Goal: Navigation & Orientation: Find specific page/section

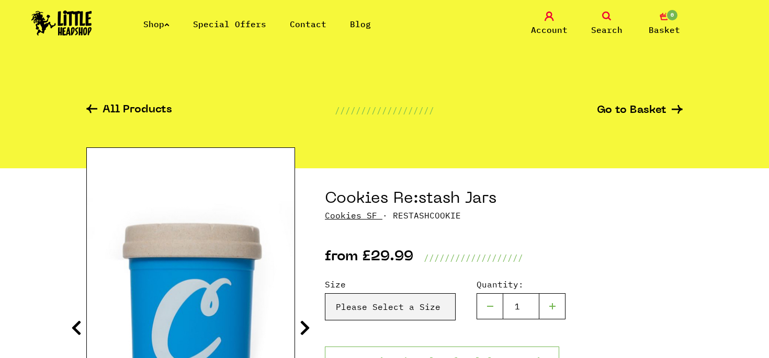
click at [167, 21] on link "Shop" at bounding box center [156, 24] width 26 height 10
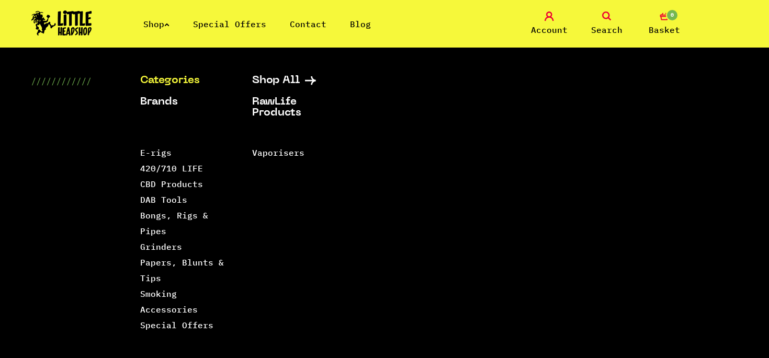
scroll to position [10, 0]
click at [164, 308] on link "Smoking Accessories" at bounding box center [169, 302] width 58 height 26
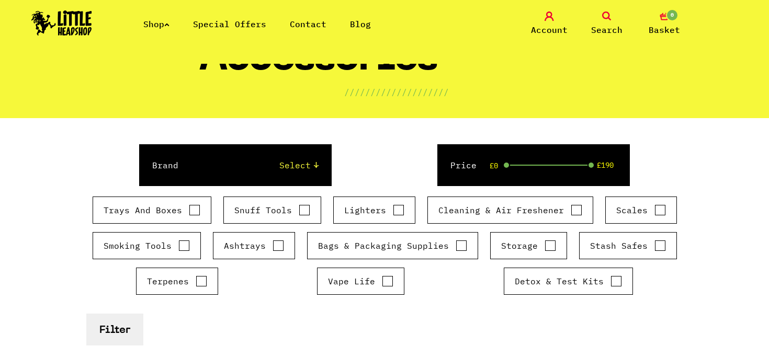
scroll to position [88, 0]
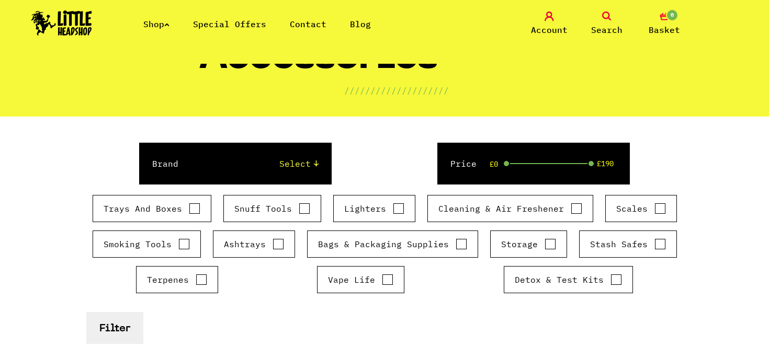
click at [549, 244] on input "Storage" at bounding box center [550, 244] width 12 height 10
checkbox input "true"
click at [658, 242] on input "Stash Safes" at bounding box center [660, 244] width 12 height 10
checkbox input "true"
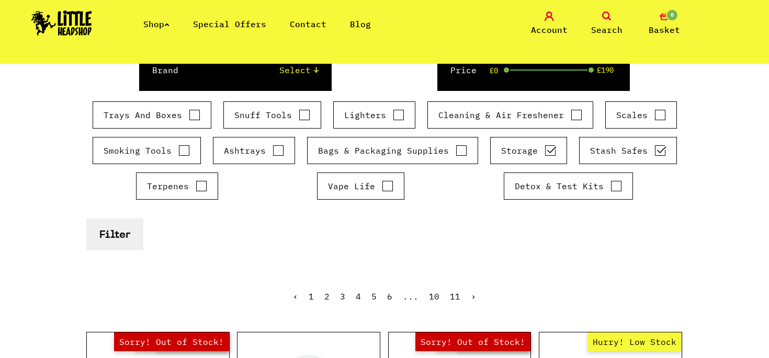
scroll to position [171, 0]
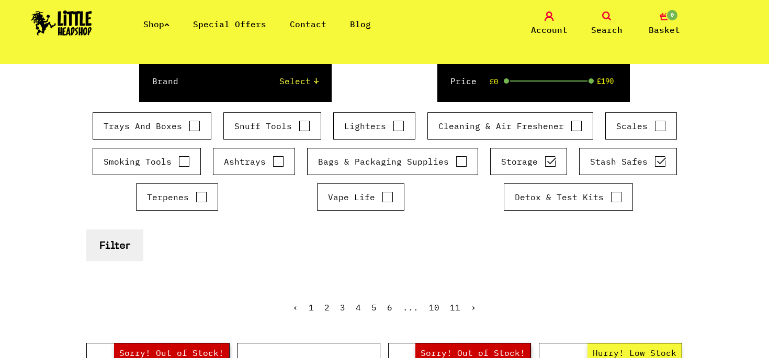
click at [118, 242] on button "Filter" at bounding box center [114, 246] width 57 height 32
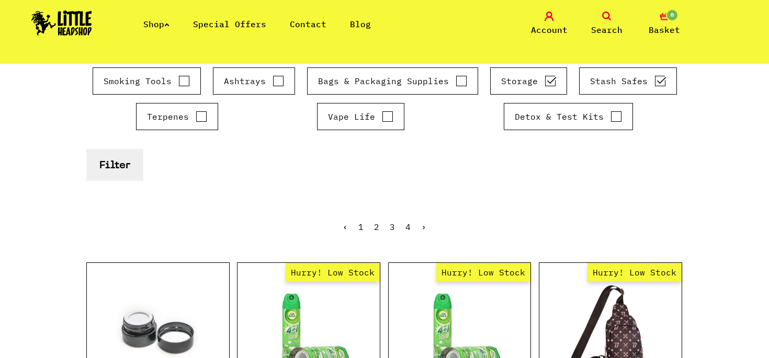
scroll to position [225, 0]
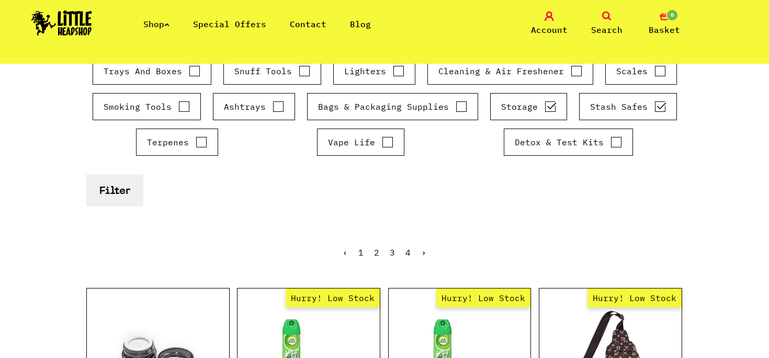
click at [374, 253] on link "2" at bounding box center [376, 252] width 5 height 10
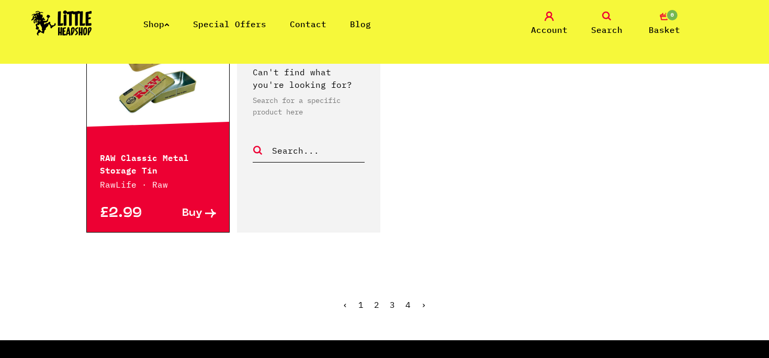
scroll to position [1781, 0]
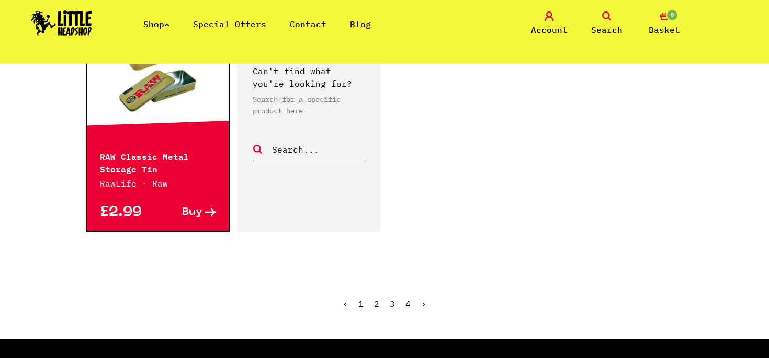
click at [392, 299] on link "3" at bounding box center [392, 304] width 5 height 10
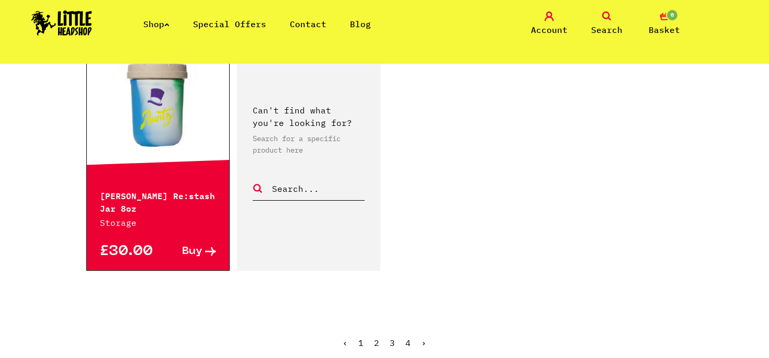
scroll to position [1730, 0]
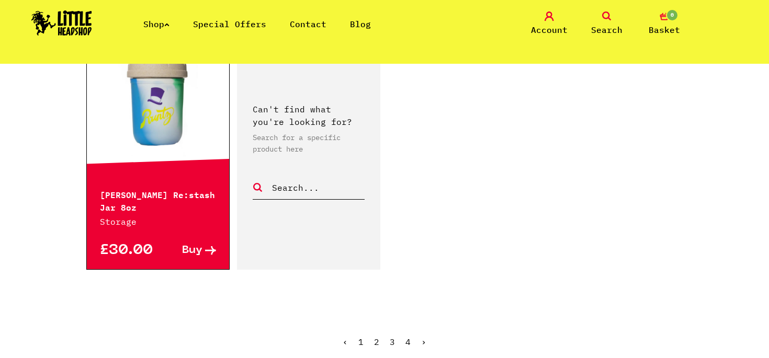
click at [408, 337] on link "4" at bounding box center [407, 342] width 5 height 10
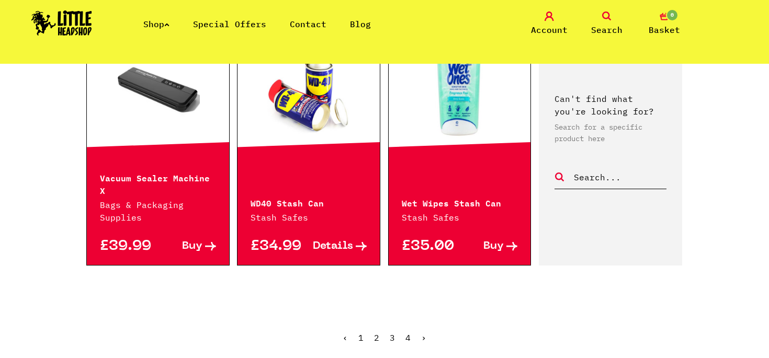
scroll to position [1007, 0]
